Goal: Navigation & Orientation: Find specific page/section

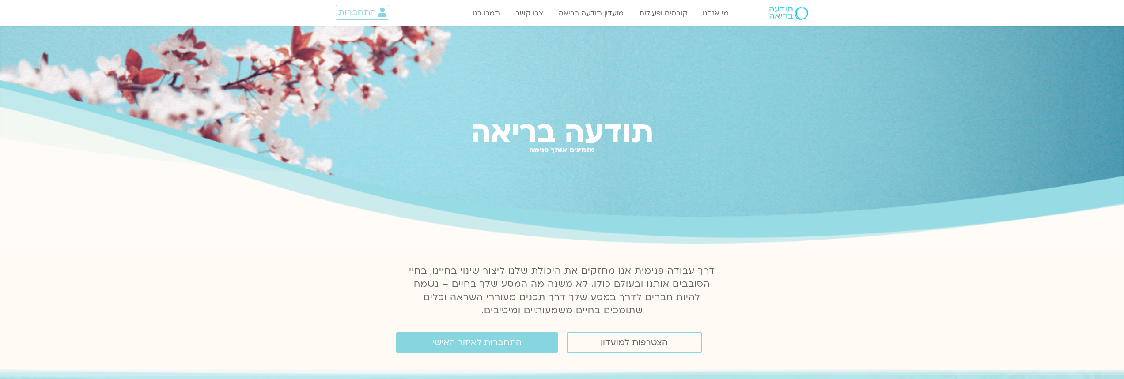
click at [523, 342] on link "התחברות לאיזור האישי" at bounding box center [477, 343] width 162 height 20
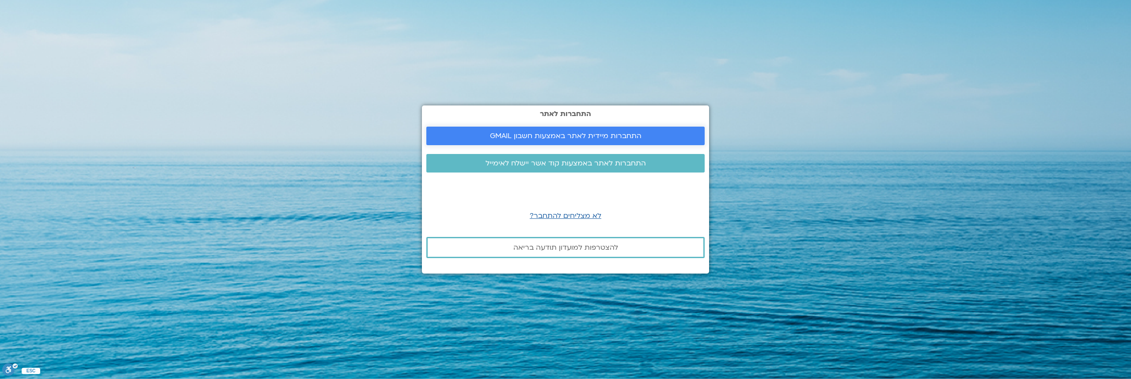
click at [592, 133] on span "התחברות מיידית לאתר באמצעות חשבון GMAIL" at bounding box center [566, 136] width 152 height 8
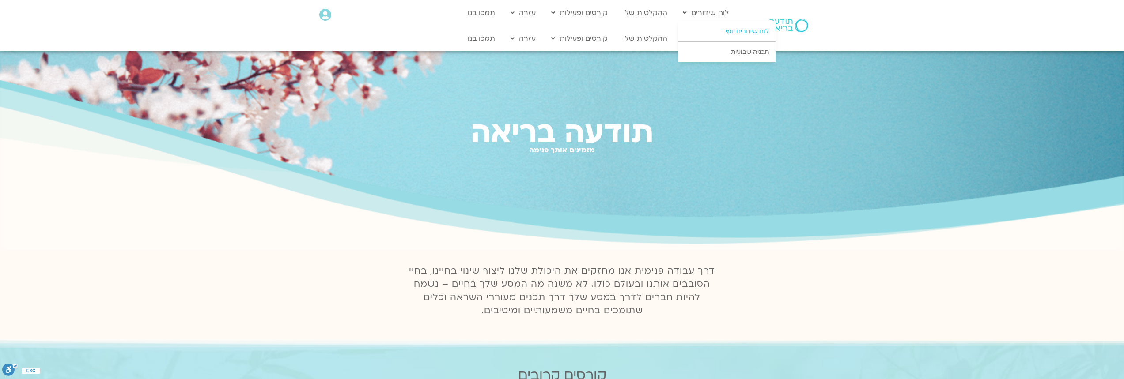
click at [744, 32] on link "לוח שידורים יומי" at bounding box center [727, 31] width 97 height 20
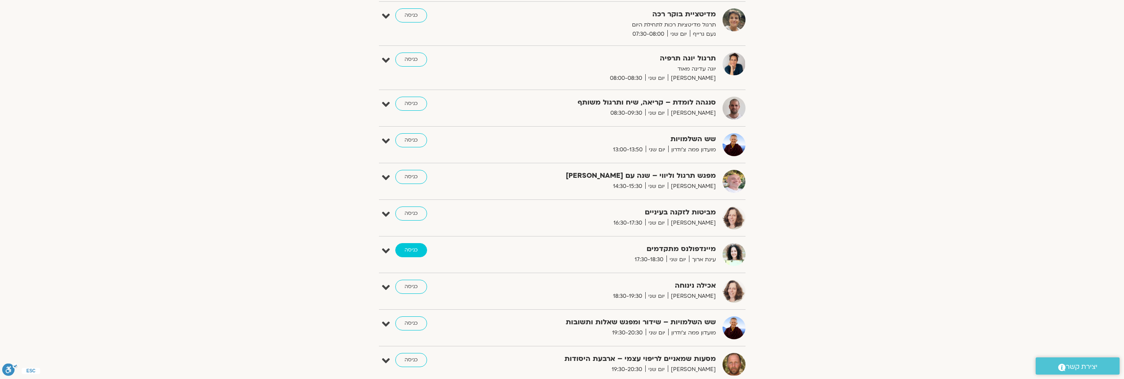
click at [407, 249] on link "כניסה" at bounding box center [411, 250] width 32 height 14
